Goal: Transaction & Acquisition: Download file/media

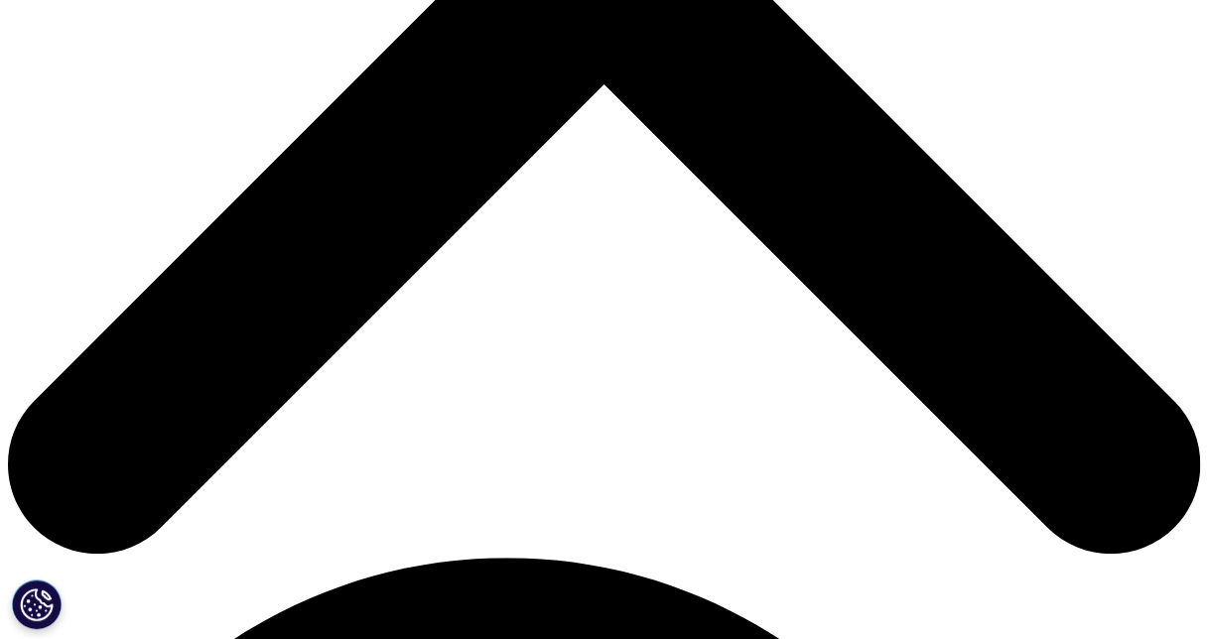
scroll to position [660, 0]
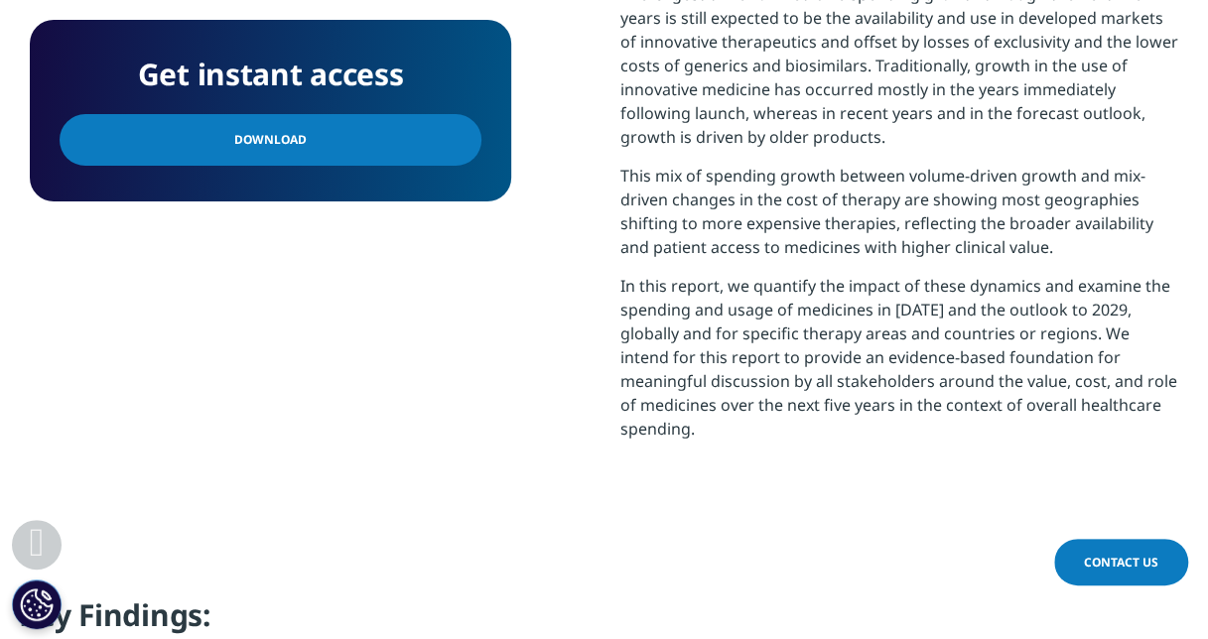
scroll to position [1216, 0]
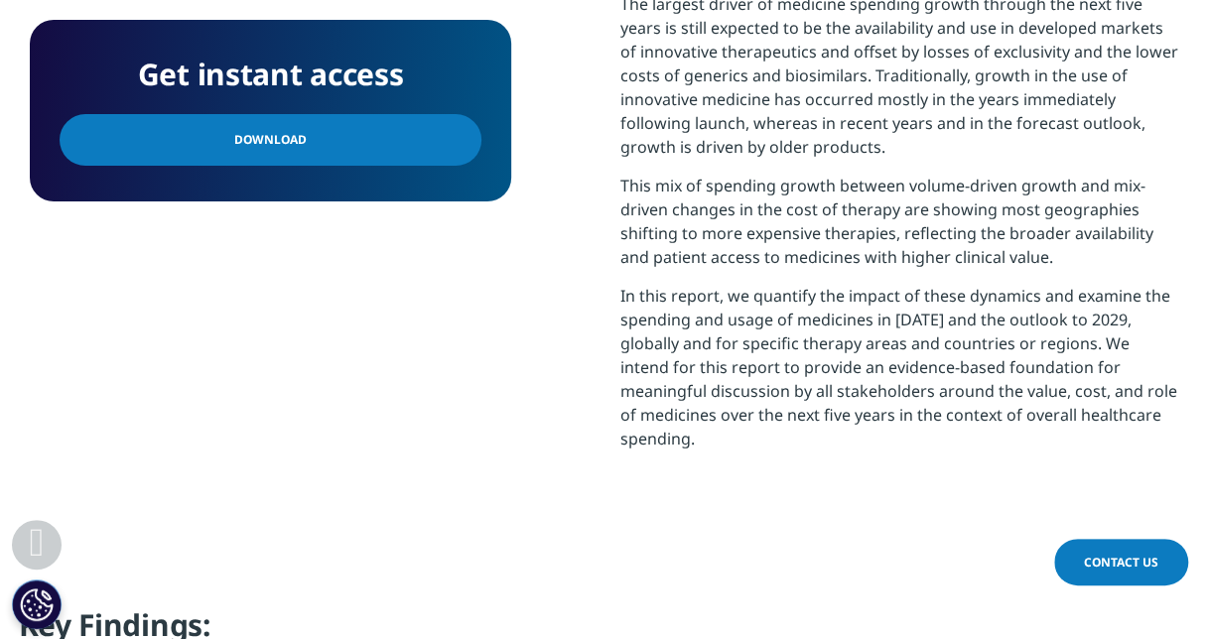
click at [295, 131] on span "Download" at bounding box center [270, 140] width 72 height 22
